Goal: Find specific page/section: Find specific page/section

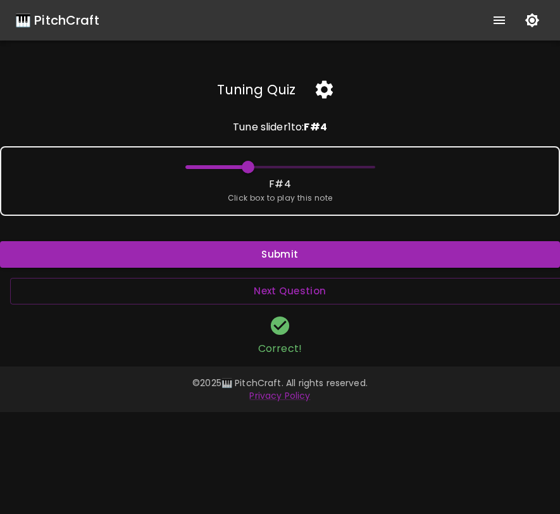
click at [505, 17] on icon "show more" at bounding box center [499, 20] width 15 height 15
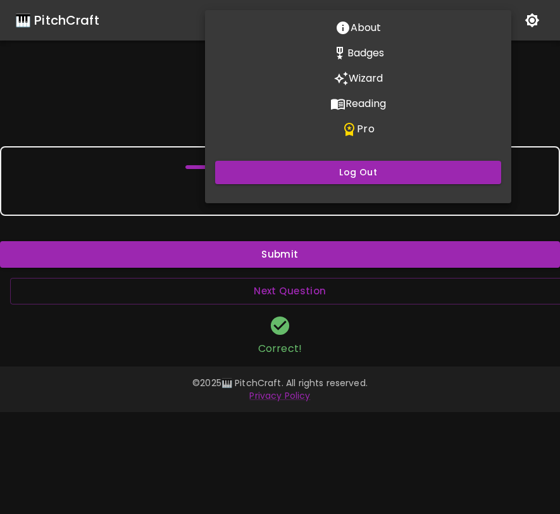
click at [372, 78] on p "Wizard" at bounding box center [366, 78] width 35 height 15
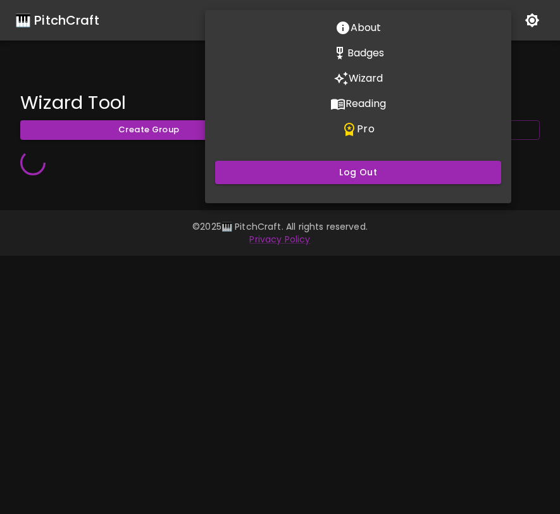
click at [247, 319] on div at bounding box center [280, 257] width 560 height 514
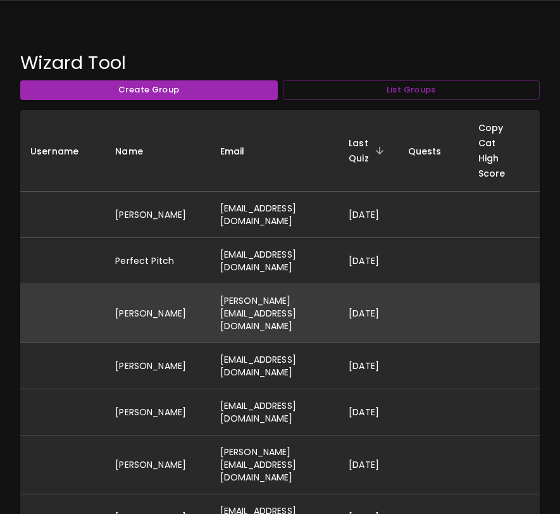
scroll to position [41, 0]
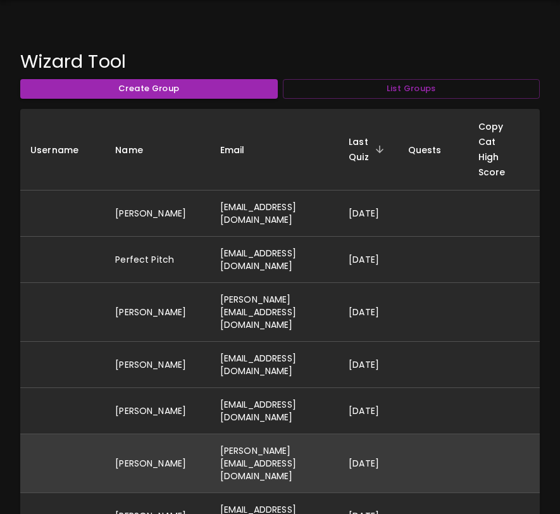
click at [234, 441] on td "[PERSON_NAME][EMAIL_ADDRESS][DOMAIN_NAME]" at bounding box center [274, 463] width 129 height 59
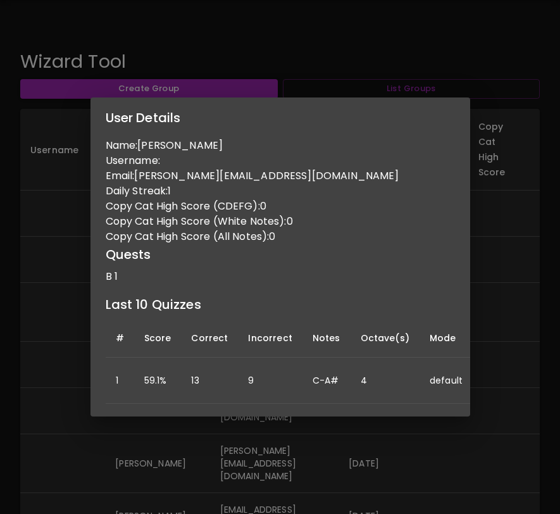
click at [233, 441] on div "User Details Name: [PERSON_NAME] L Username: Email: [PERSON_NAME][EMAIL_ADDRESS…" at bounding box center [280, 257] width 560 height 514
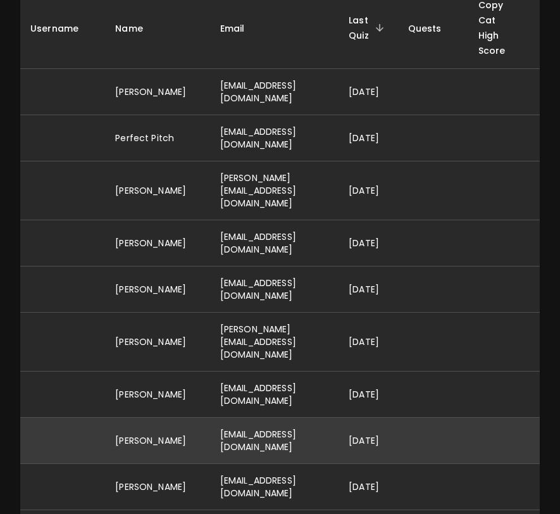
scroll to position [165, 0]
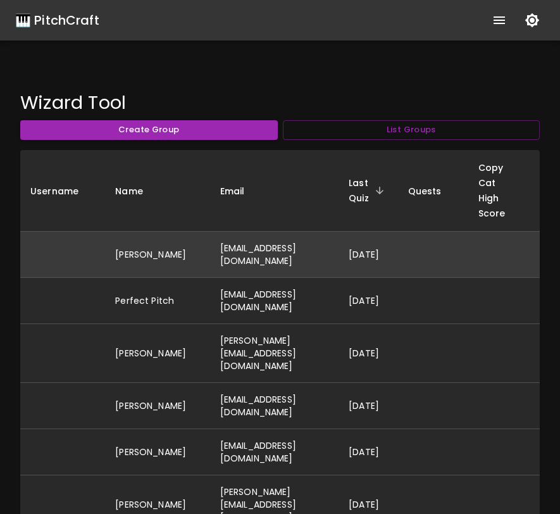
click at [252, 252] on td "[EMAIL_ADDRESS][DOMAIN_NAME]" at bounding box center [274, 254] width 129 height 46
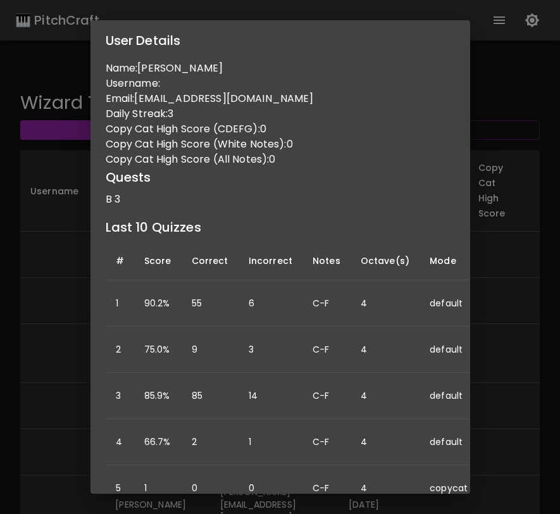
click at [521, 258] on div "User Details Name: [PERSON_NAME] Username: Email: [PERSON_NAME][EMAIL_ADDRESS][…" at bounding box center [280, 257] width 560 height 514
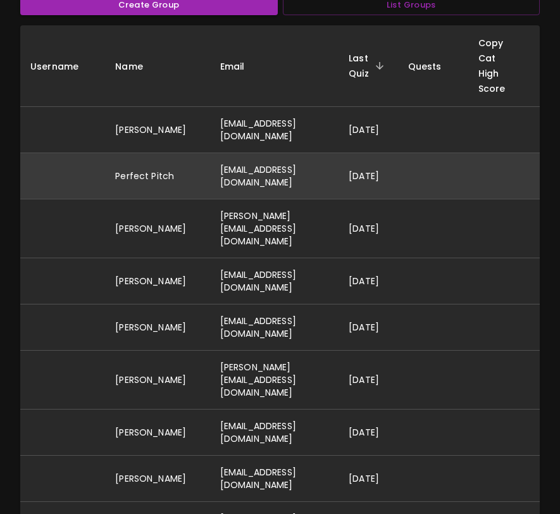
scroll to position [140, 0]
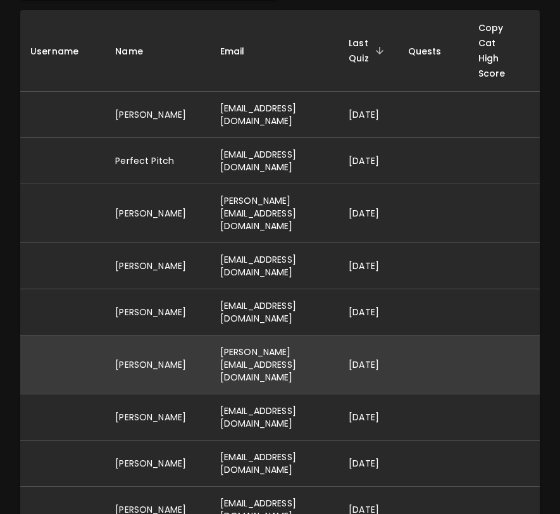
click at [339, 336] on td "[PERSON_NAME][EMAIL_ADDRESS][DOMAIN_NAME]" at bounding box center [274, 365] width 129 height 59
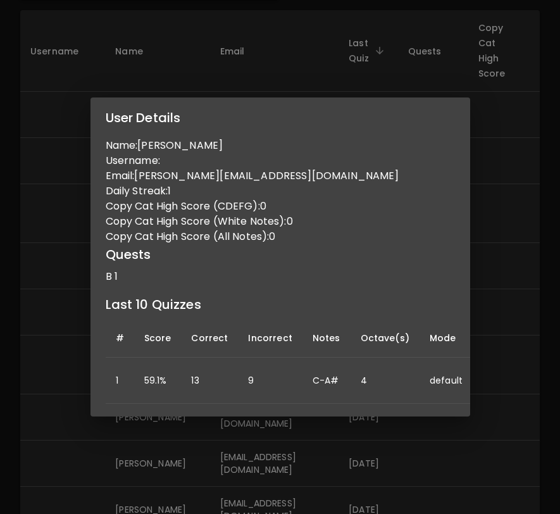
click at [502, 316] on div "User Details Name: [PERSON_NAME] L Username: Email: [PERSON_NAME][EMAIL_ADDRESS…" at bounding box center [280, 257] width 560 height 514
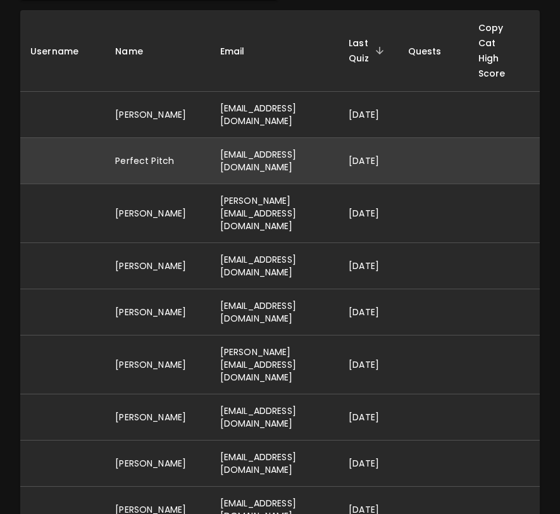
click at [322, 155] on td "[EMAIL_ADDRESS][DOMAIN_NAME]" at bounding box center [274, 160] width 129 height 46
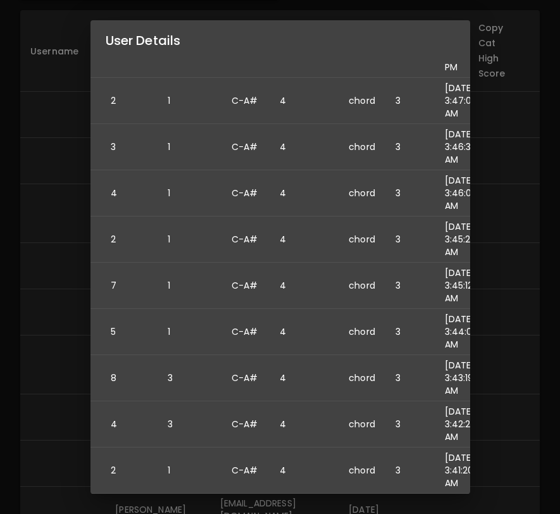
scroll to position [294, 98]
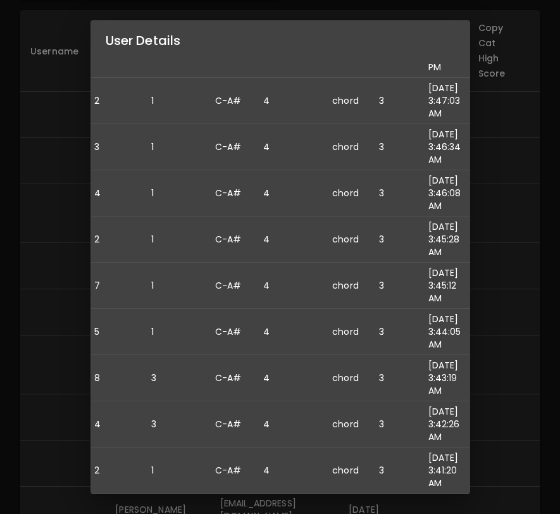
click at [502, 350] on div "User Details Name: Perfect Pitch Username: Email: [EMAIL_ADDRESS][DOMAIN_NAME] …" at bounding box center [280, 257] width 560 height 514
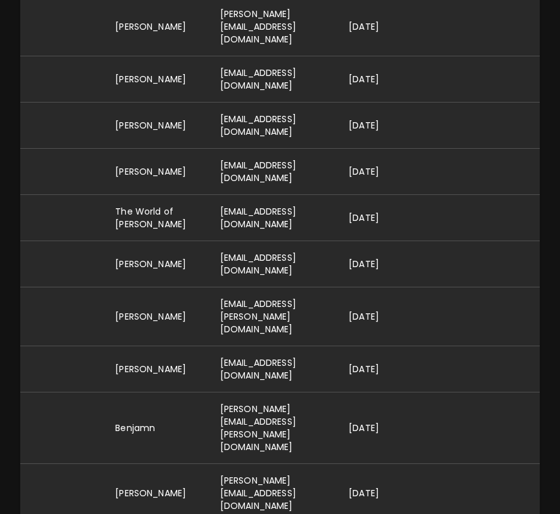
scroll to position [480, 0]
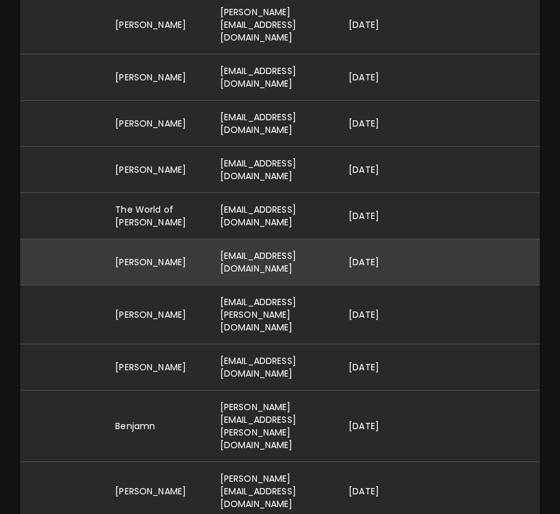
click at [339, 241] on td "[EMAIL_ADDRESS][DOMAIN_NAME]" at bounding box center [274, 262] width 129 height 46
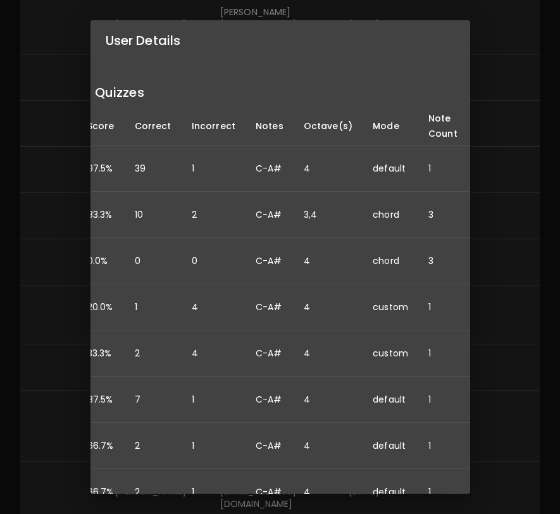
scroll to position [180, 0]
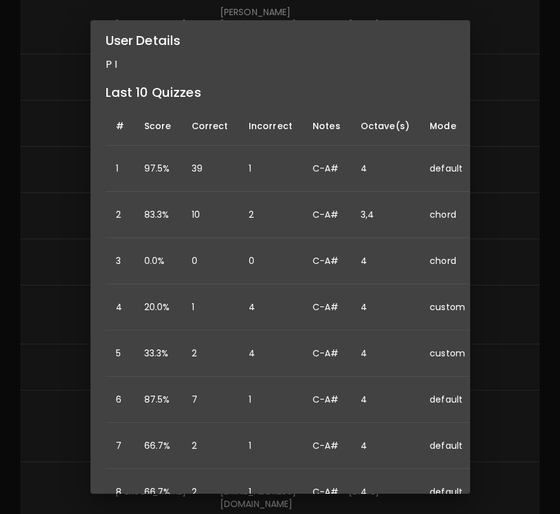
click at [501, 303] on div "User Details Name: [PERSON_NAME] Username: Email: [EMAIL_ADDRESS][DOMAIN_NAME] …" at bounding box center [280, 257] width 560 height 514
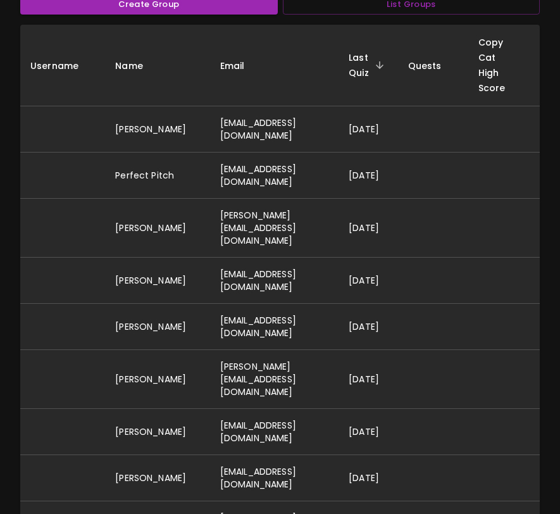
scroll to position [0, 0]
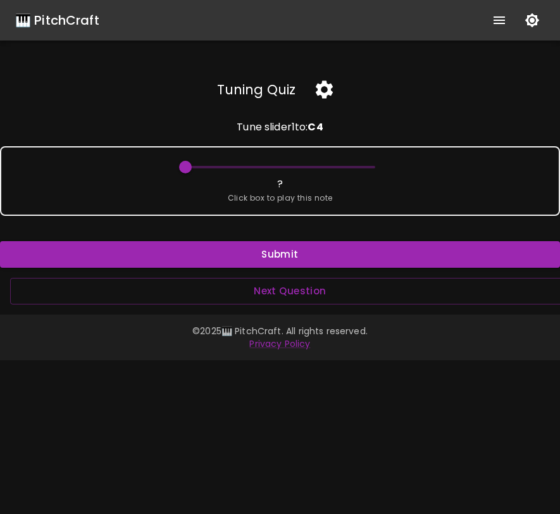
scroll to position [0, 10]
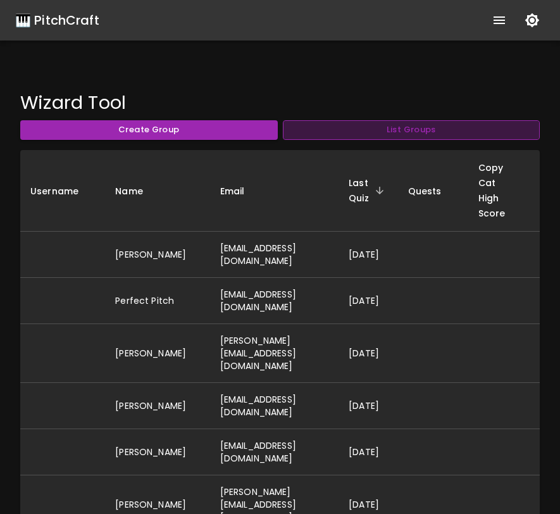
click at [357, 135] on button "List Groups" at bounding box center [412, 130] width 258 height 20
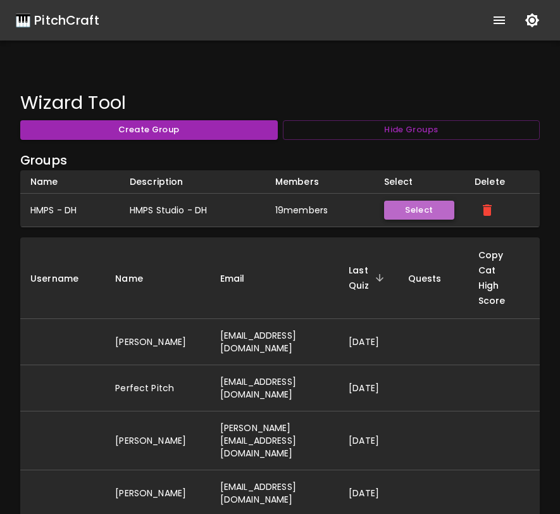
click at [434, 206] on button "Select" at bounding box center [419, 211] width 70 height 20
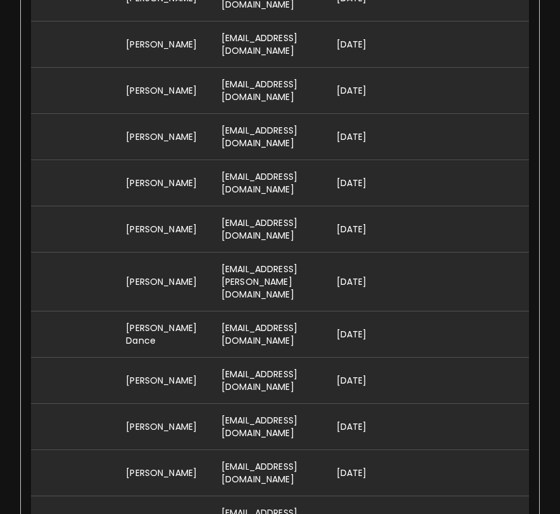
scroll to position [591, 0]
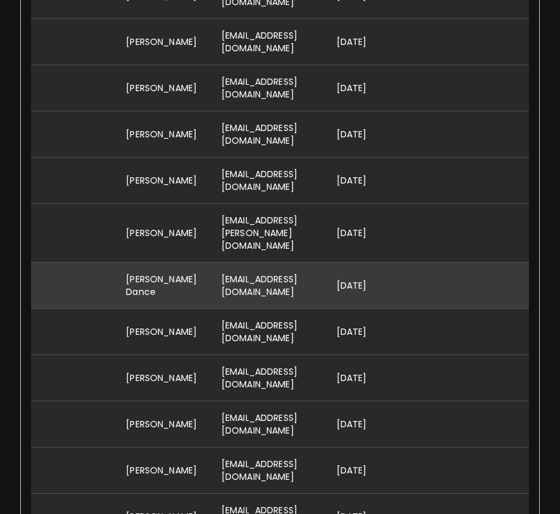
click at [323, 267] on td "[EMAIL_ADDRESS][DOMAIN_NAME]" at bounding box center [269, 285] width 115 height 46
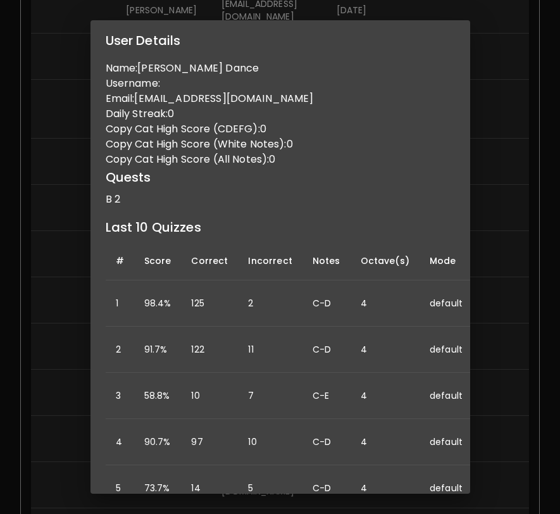
scroll to position [714, 0]
click at [503, 335] on div "User Details Name: [PERSON_NAME] Dance Username: Email: [EMAIL_ADDRESS][DOMAIN_…" at bounding box center [280, 257] width 560 height 514
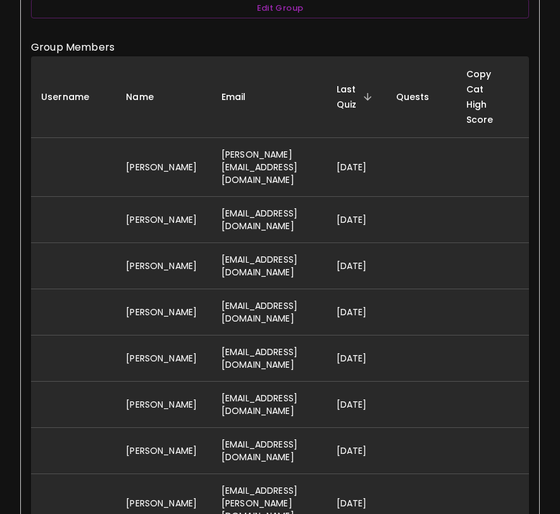
scroll to position [347, 0]
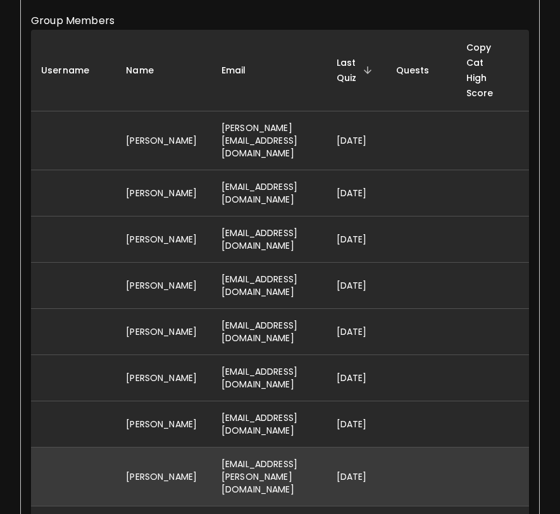
click at [315, 466] on td "[EMAIL_ADDRESS][PERSON_NAME][DOMAIN_NAME]" at bounding box center [269, 476] width 115 height 59
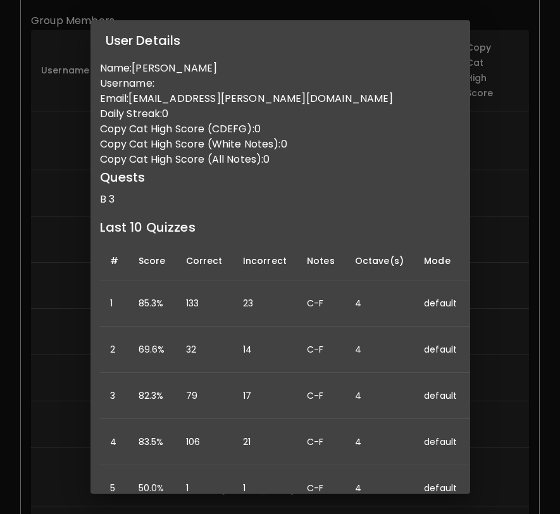
scroll to position [0, 0]
